Goal: Navigation & Orientation: Find specific page/section

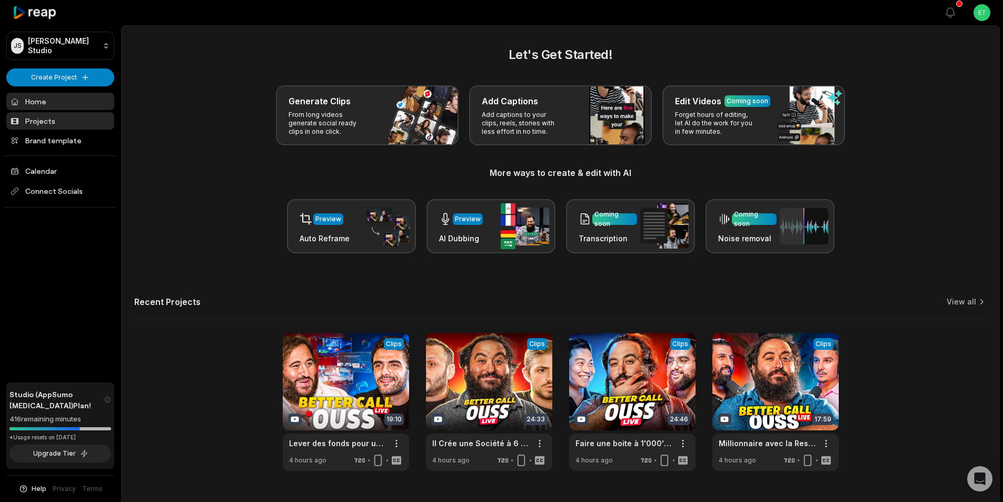
click at [45, 125] on link "Projects" at bounding box center [60, 120] width 108 height 17
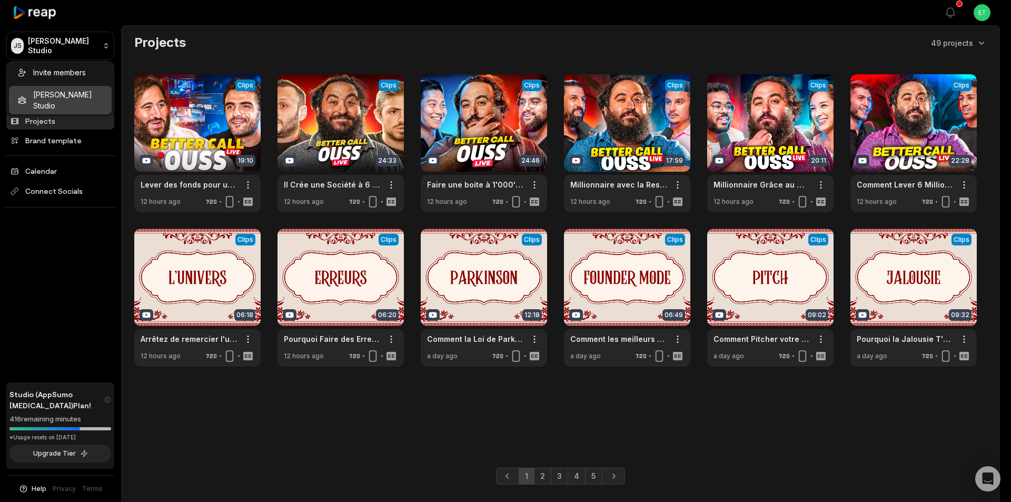
click at [64, 46] on html "[PERSON_NAME] Studio Create Project Home Projects Brand template Calendar Conne…" at bounding box center [505, 251] width 1011 height 502
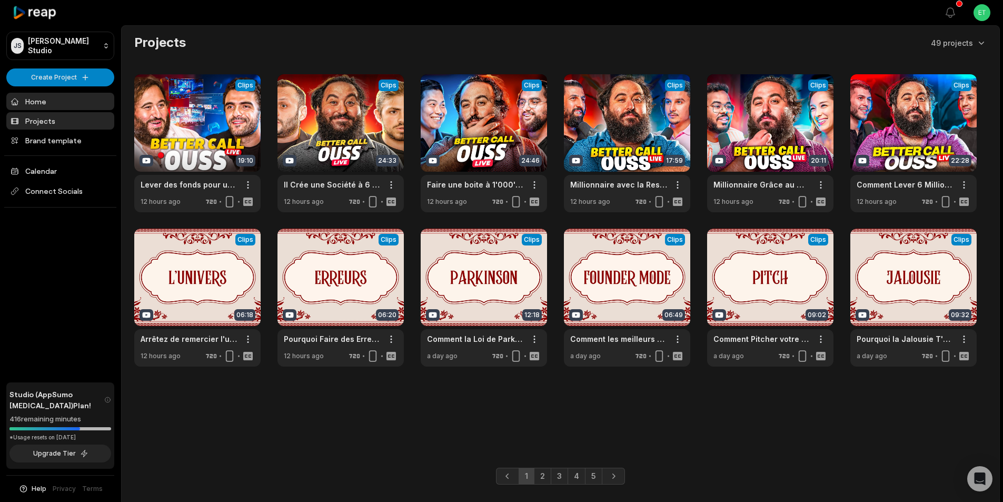
click at [58, 104] on link "Home" at bounding box center [60, 101] width 108 height 17
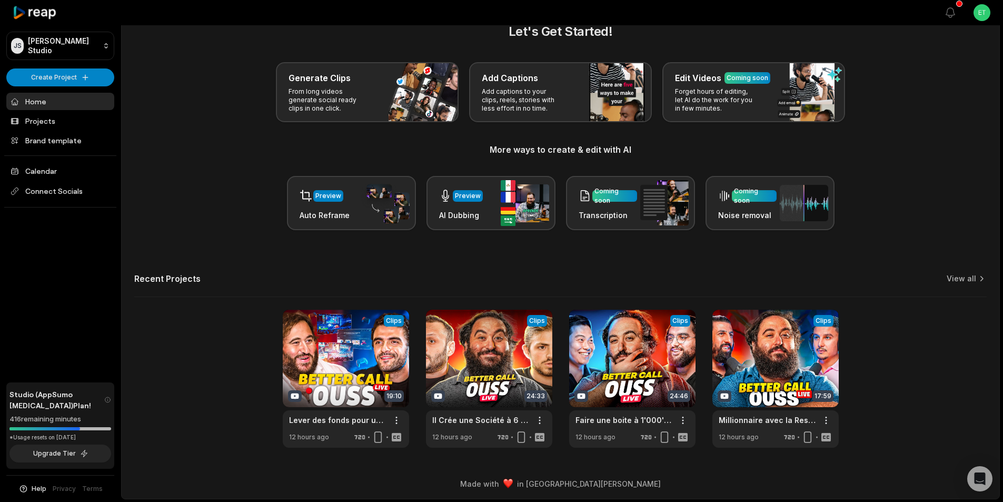
scroll to position [24, 0]
click at [44, 140] on link "Brand template" at bounding box center [60, 140] width 108 height 17
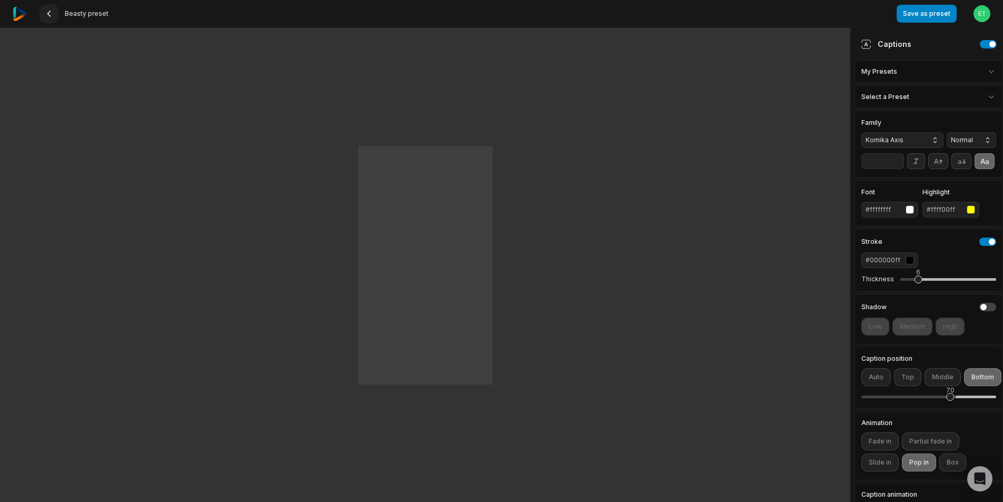
click at [50, 12] on icon at bounding box center [49, 13] width 8 height 8
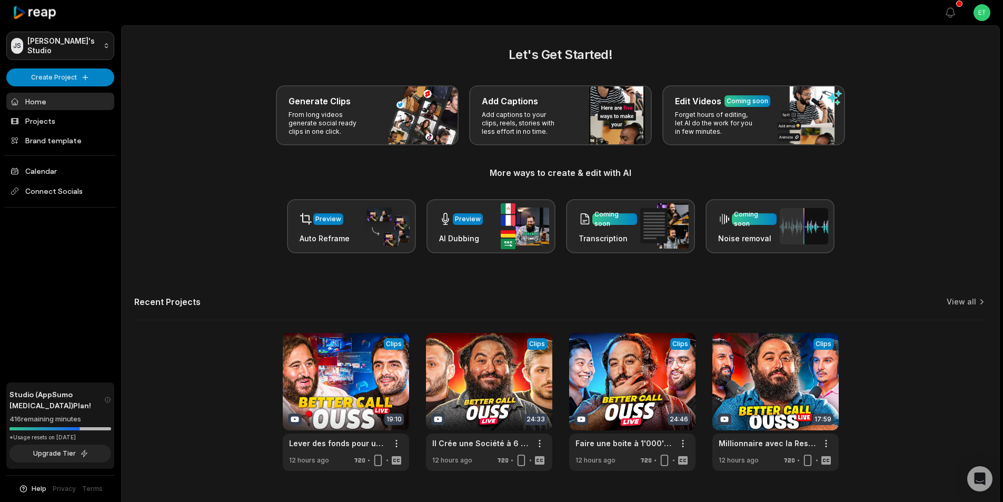
click at [87, 46] on html "[PERSON_NAME] Studio Create Project Home Projects Brand template Calendar Conne…" at bounding box center [501, 251] width 1003 height 502
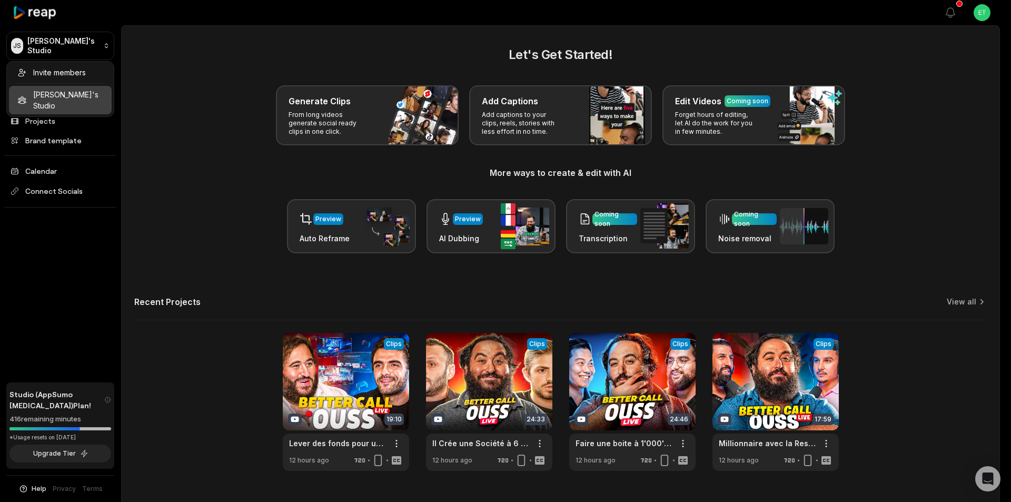
click at [979, 11] on html "[PERSON_NAME] Studio Create Project Home Projects Brand template Calendar Conne…" at bounding box center [505, 251] width 1011 height 502
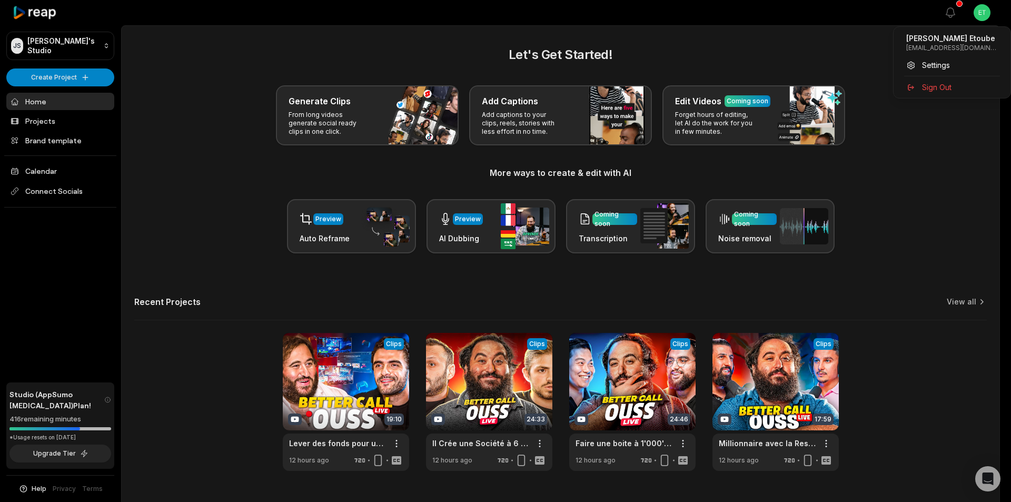
click at [985, 11] on html "[PERSON_NAME] Studio Create Project Home Projects Brand template Calendar Conne…" at bounding box center [505, 251] width 1011 height 502
click at [940, 60] on span "Settings" at bounding box center [936, 64] width 28 height 11
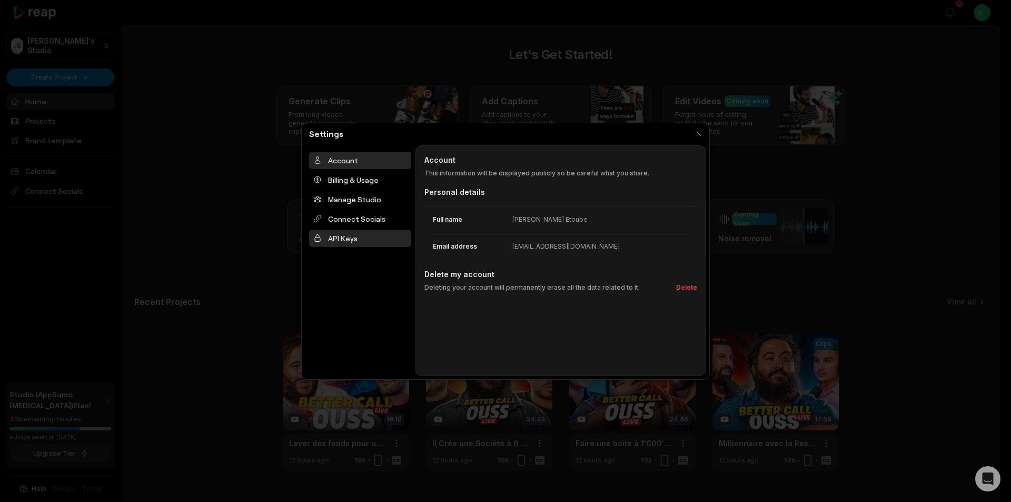
click at [339, 236] on div "API Keys" at bounding box center [360, 238] width 102 height 17
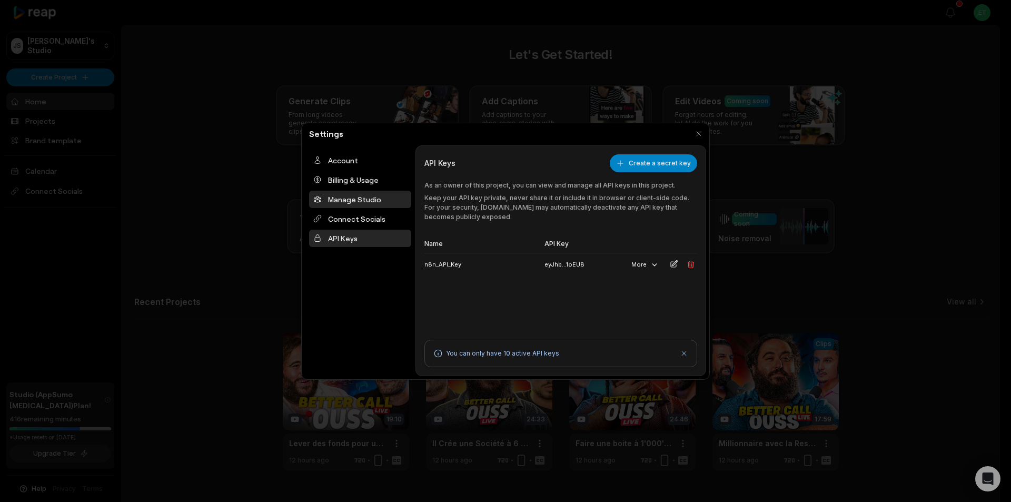
click at [344, 202] on div "Manage Studio" at bounding box center [360, 199] width 102 height 17
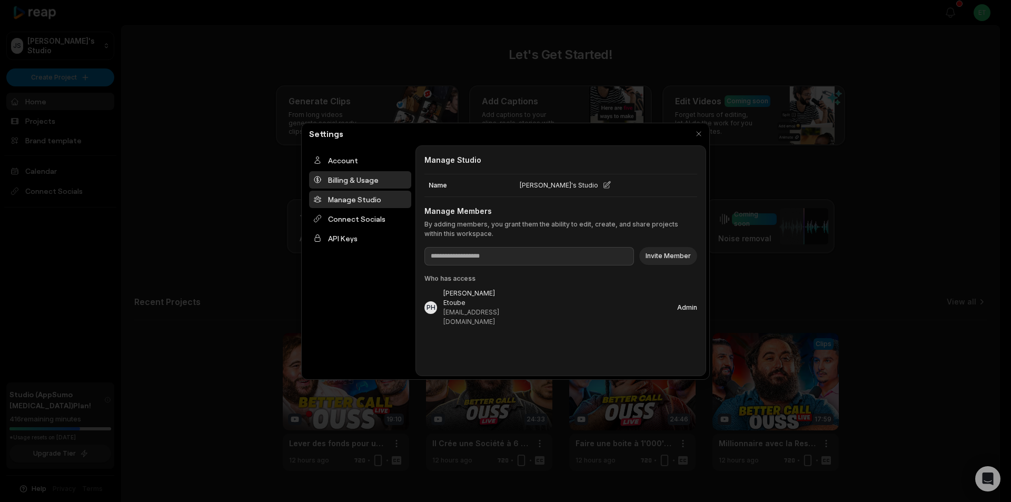
click at [350, 185] on div "Billing & Usage" at bounding box center [360, 179] width 102 height 17
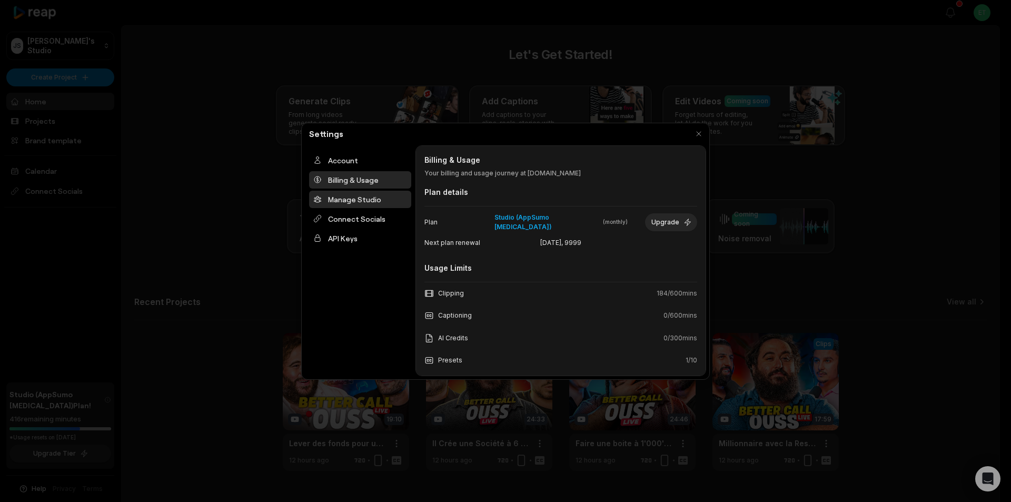
click at [346, 196] on div "Manage Studio" at bounding box center [360, 199] width 102 height 17
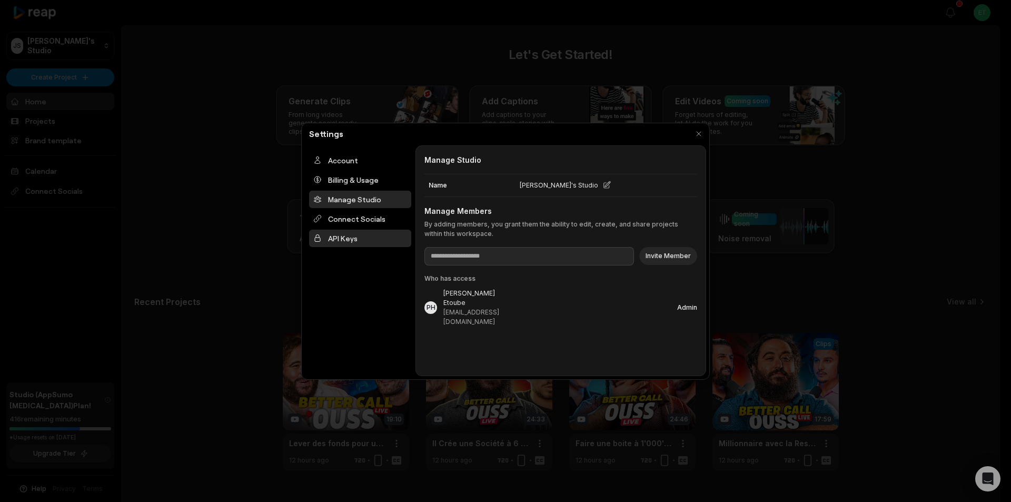
click at [338, 236] on div "API Keys" at bounding box center [360, 238] width 102 height 17
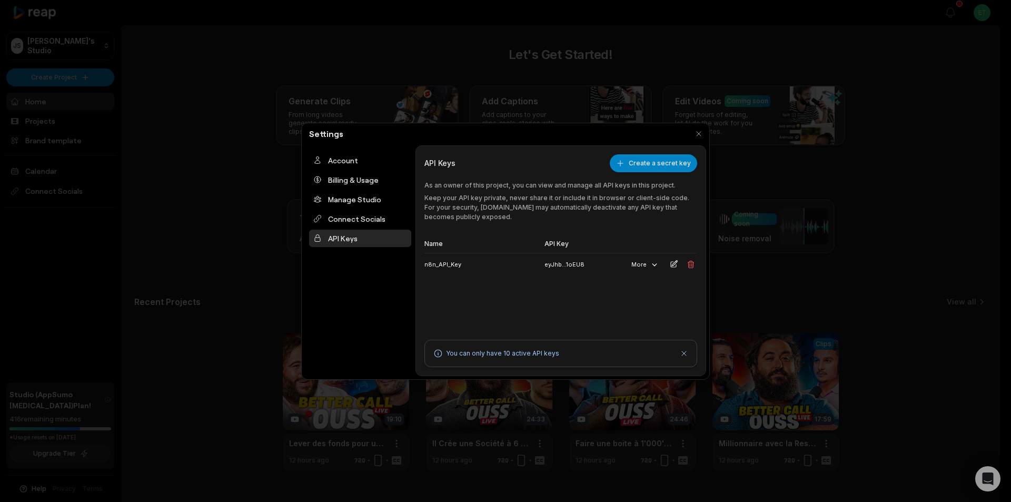
click at [232, 194] on div at bounding box center [505, 251] width 1011 height 502
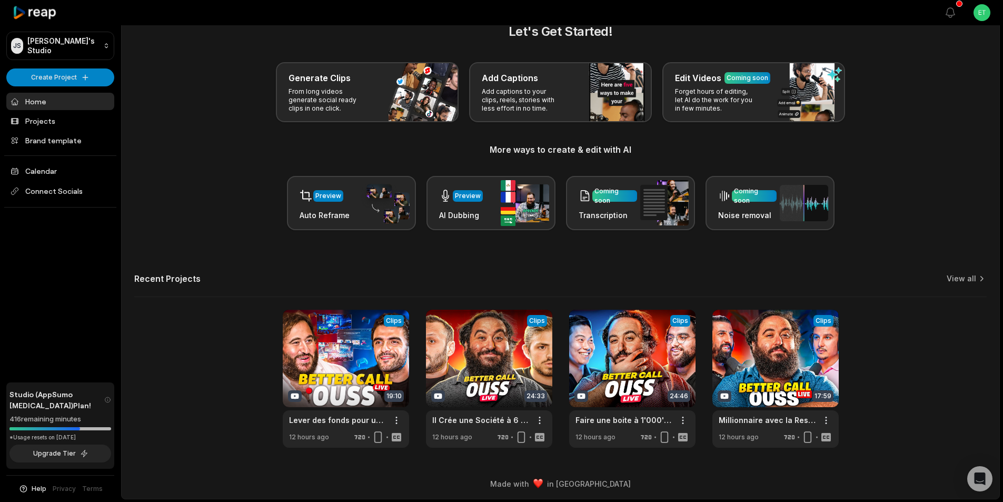
scroll to position [24, 0]
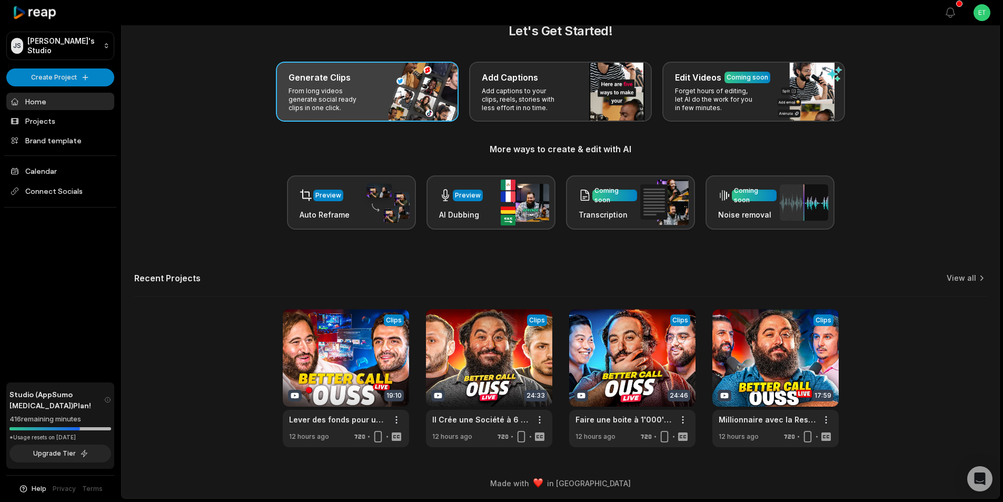
click at [341, 102] on p "From long videos generate social ready clips in one click." at bounding box center [329, 99] width 82 height 25
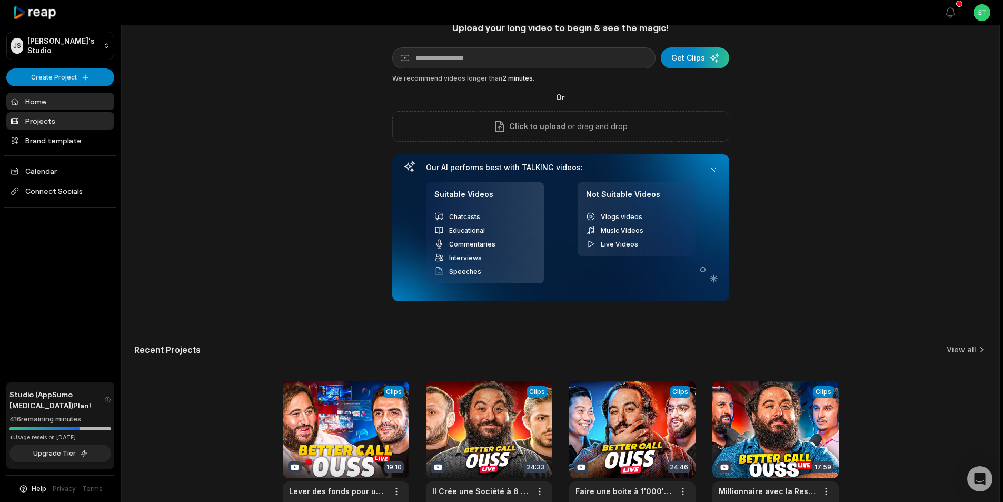
click at [27, 118] on link "Projects" at bounding box center [60, 120] width 108 height 17
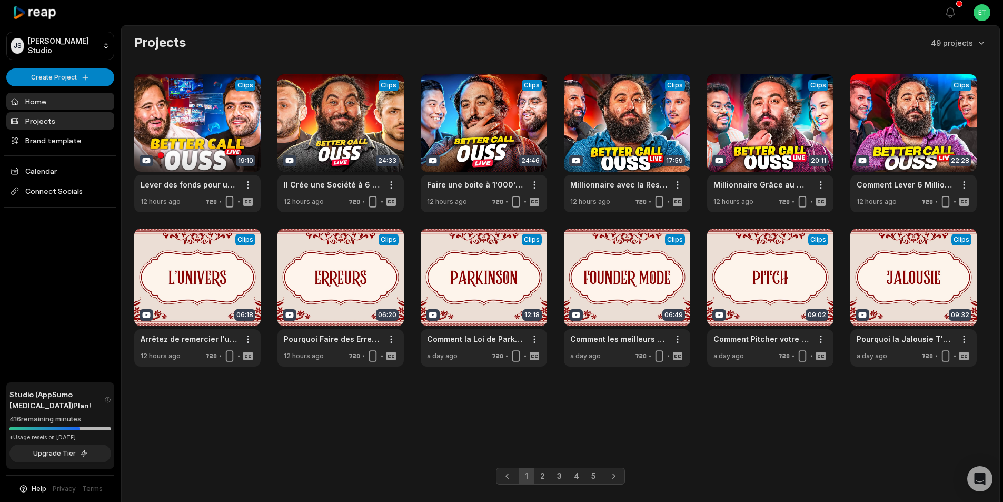
click at [39, 100] on link "Home" at bounding box center [60, 101] width 108 height 17
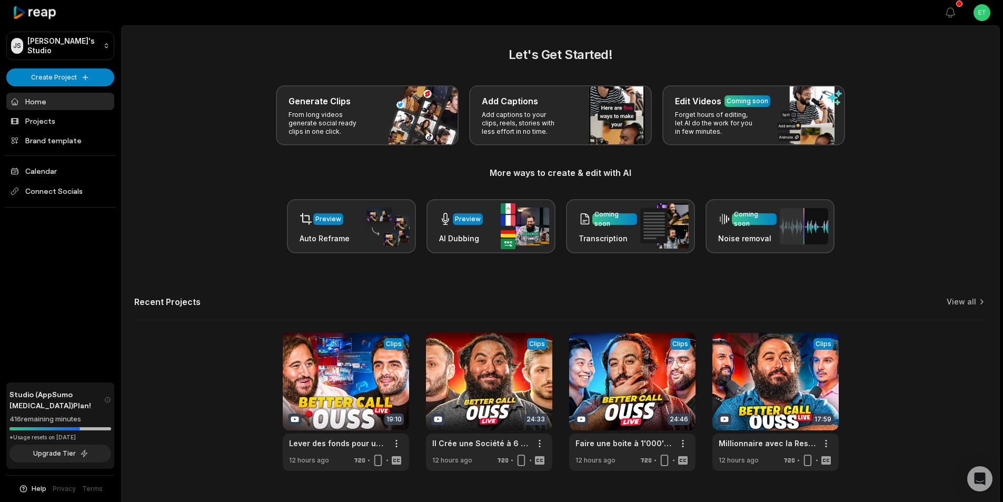
click at [41, 11] on icon at bounding box center [35, 13] width 45 height 14
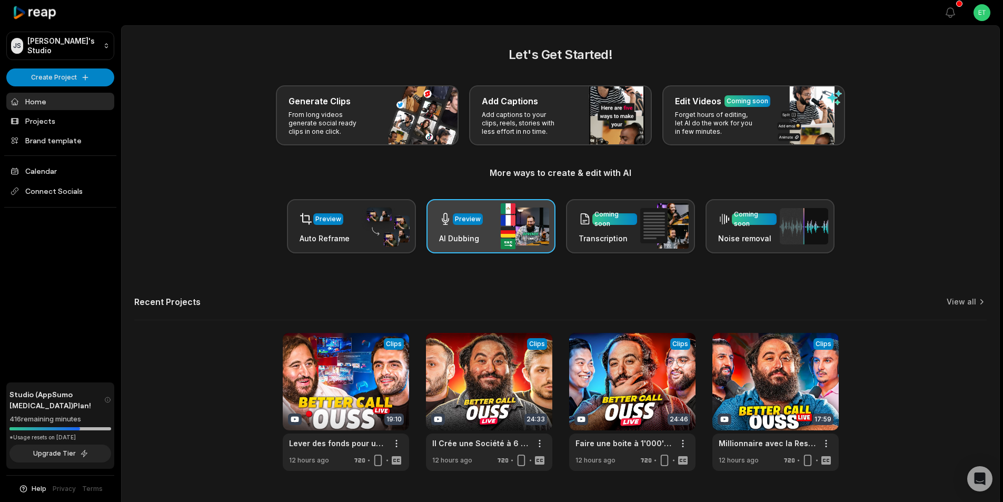
click at [468, 224] on div "Preview" at bounding box center [468, 219] width 30 height 12
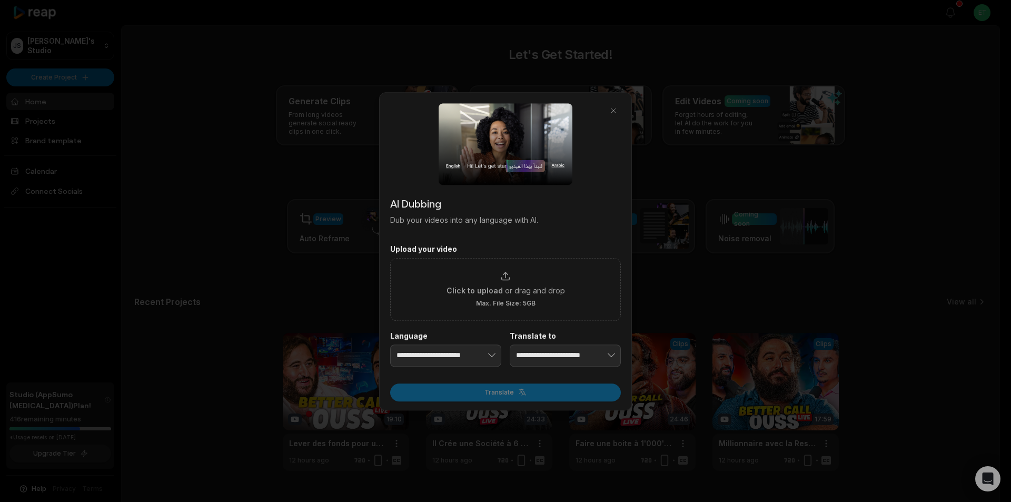
click at [254, 169] on div at bounding box center [505, 251] width 1011 height 502
